Goal: Complete application form: Complete application form

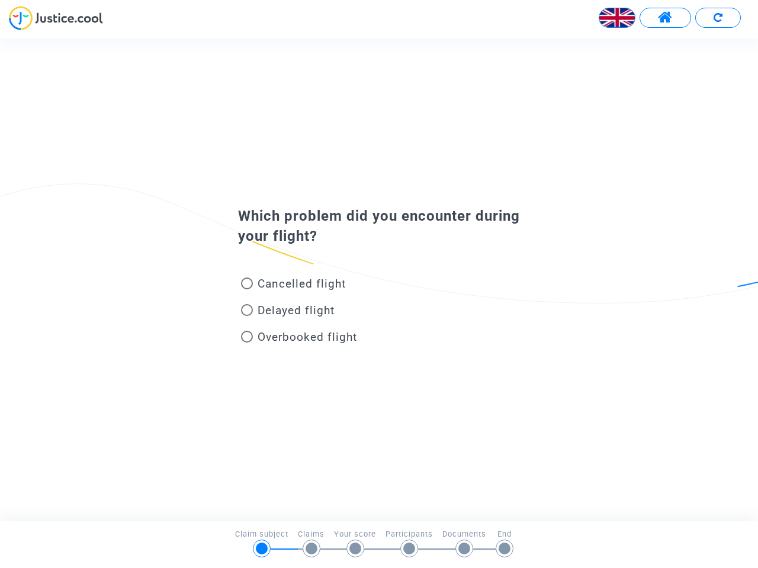
click at [617, 18] on img at bounding box center [617, 18] width 36 height 36
click at [665, 18] on span at bounding box center [665, 17] width 15 height 15
click at [718, 18] on div at bounding box center [379, 22] width 758 height 33
click at [379, 279] on div "Cancelled flight" at bounding box center [359, 286] width 261 height 27
click at [293, 286] on span "Cancelled flight" at bounding box center [302, 284] width 88 height 14
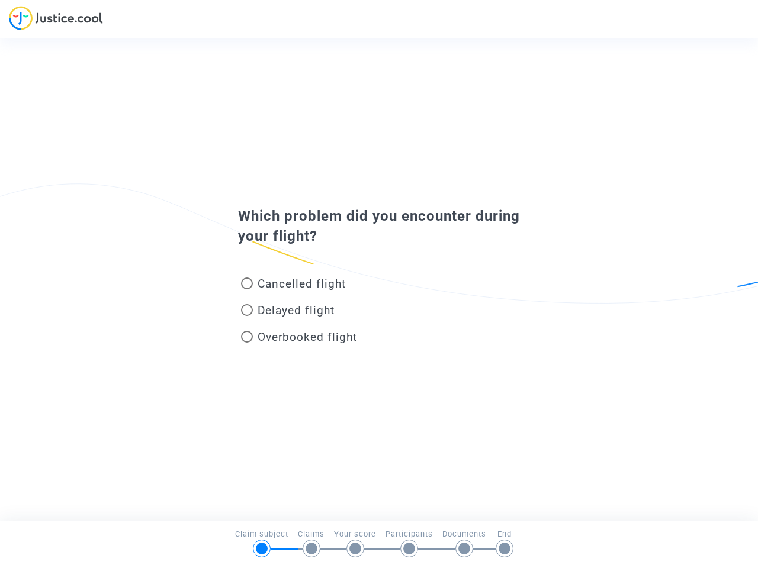
click at [247, 290] on input "Cancelled flight" at bounding box center [246, 290] width 1 height 1
radio input "true"
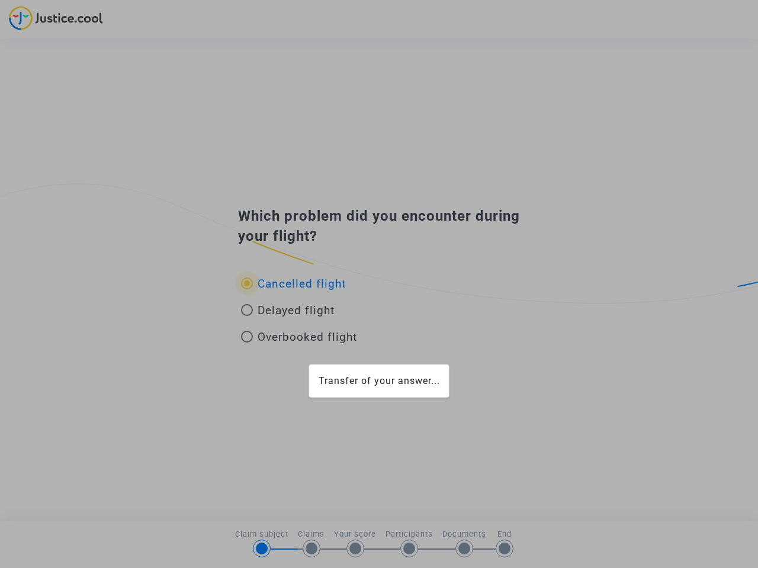
click at [293, 284] on div "Transfer of your answer..." at bounding box center [379, 284] width 758 height 568
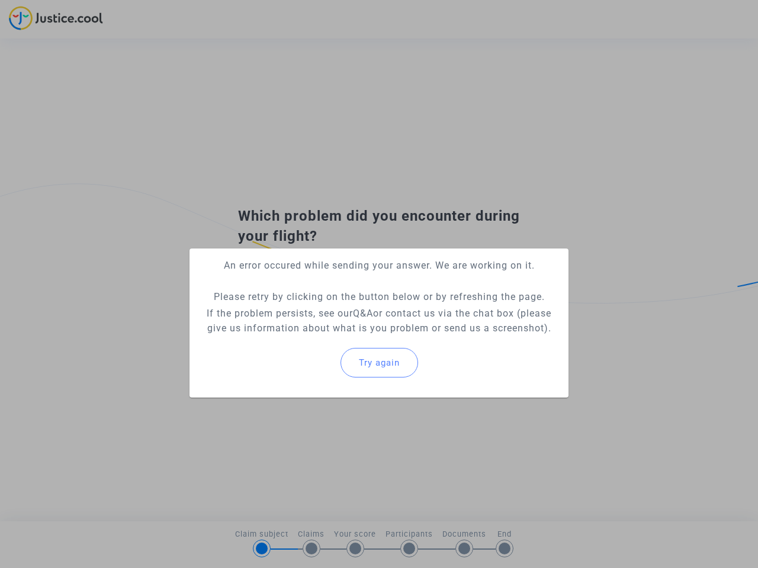
click at [288, 313] on p "If the problem persists, see our Q&A or contact us via the chat box (please giv…" at bounding box center [379, 321] width 360 height 30
click at [288, 310] on p "If the problem persists, see our Q&A or contact us via the chat box (please giv…" at bounding box center [379, 321] width 360 height 30
click at [299, 339] on div "Try again" at bounding box center [379, 362] width 360 height 51
click at [299, 337] on mat-card "An error occured while sending your answer. We are working on it. Please retry …" at bounding box center [378, 323] width 379 height 149
